Goal: Task Accomplishment & Management: Manage account settings

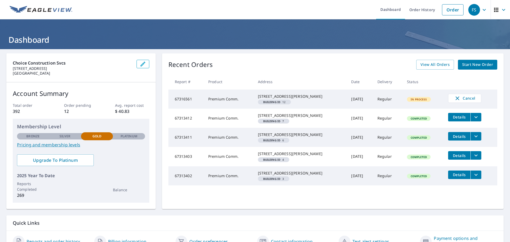
click at [310, 66] on div "Recent Orders View All Orders Start New Order" at bounding box center [332, 65] width 329 height 10
click at [130, 134] on p "Platinum" at bounding box center [128, 136] width 17 height 5
click at [60, 143] on link "Pricing and membership levels" at bounding box center [81, 144] width 128 height 6
click at [76, 158] on span "Upgrade To Platinum" at bounding box center [55, 160] width 68 height 6
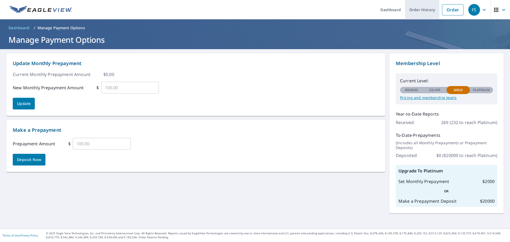
click at [407, 7] on link "Order History" at bounding box center [422, 9] width 34 height 19
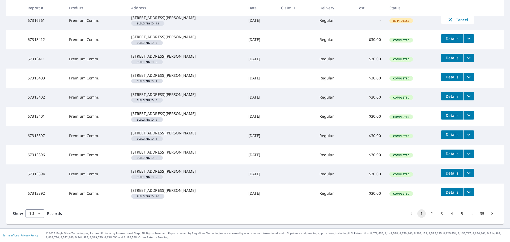
scroll to position [160, 0]
click at [447, 212] on button "4" at bounding box center [451, 213] width 8 height 8
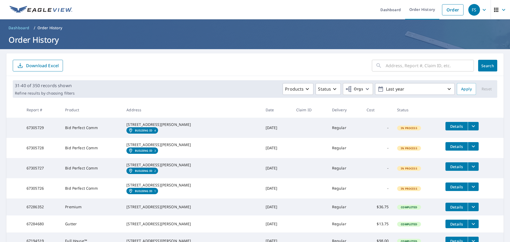
drag, startPoint x: 292, startPoint y: 60, endPoint x: 277, endPoint y: 2, distance: 59.3
click at [292, 58] on div "​ Search Download Excel" at bounding box center [254, 64] width 497 height 23
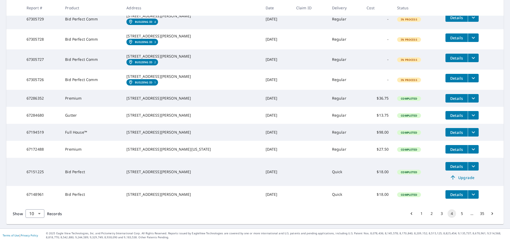
click at [417, 212] on button "1" at bounding box center [421, 213] width 8 height 8
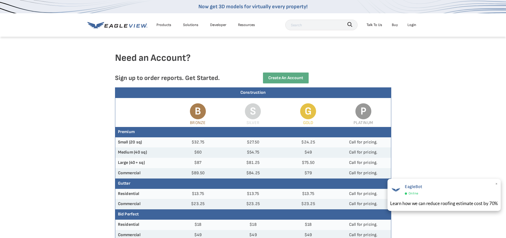
click at [413, 190] on div "EagleBot Online" at bounding box center [413, 190] width 18 height 12
